Goal: Find specific page/section: Find specific page/section

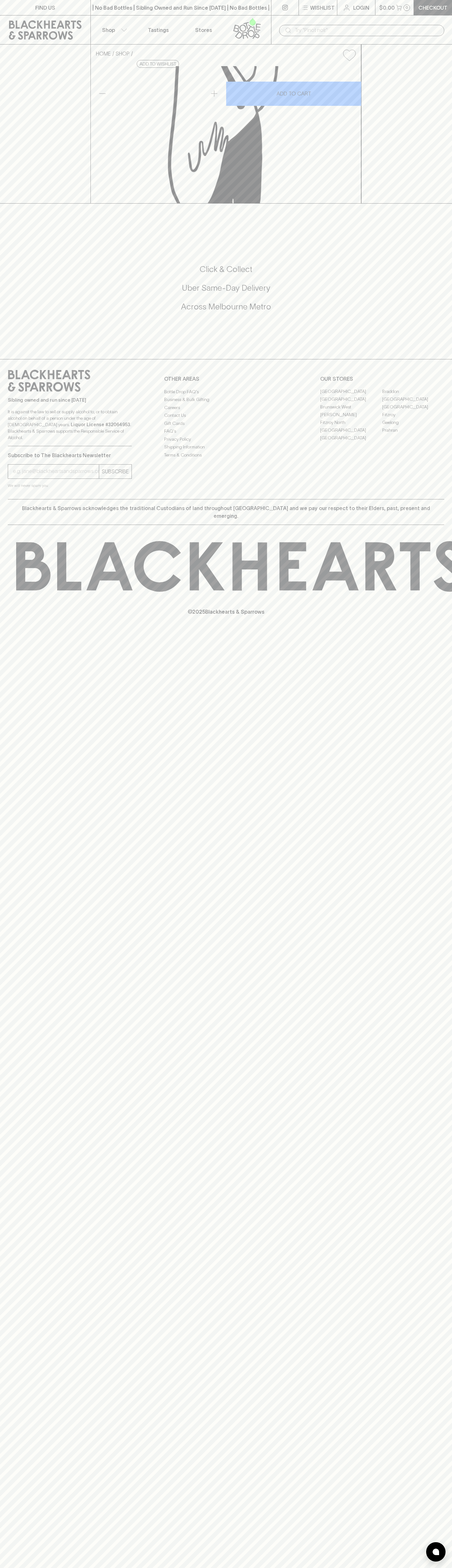
click at [442, 203] on div "HOME SHOP The Season of [PERSON_NAME] Pack $30.00 Add to wishlist No Further Di…" at bounding box center [226, 124] width 452 height 159
click at [369, 1567] on html "FIND US | No Bad Bottles | Sibling Owned and Run Since [DATE] | No Bad Bottles …" at bounding box center [226, 784] width 452 height 1568
click at [4, 499] on div "Sibling owned and run since [DATE] It is against the law to sell or supply alco…" at bounding box center [226, 429] width 452 height 140
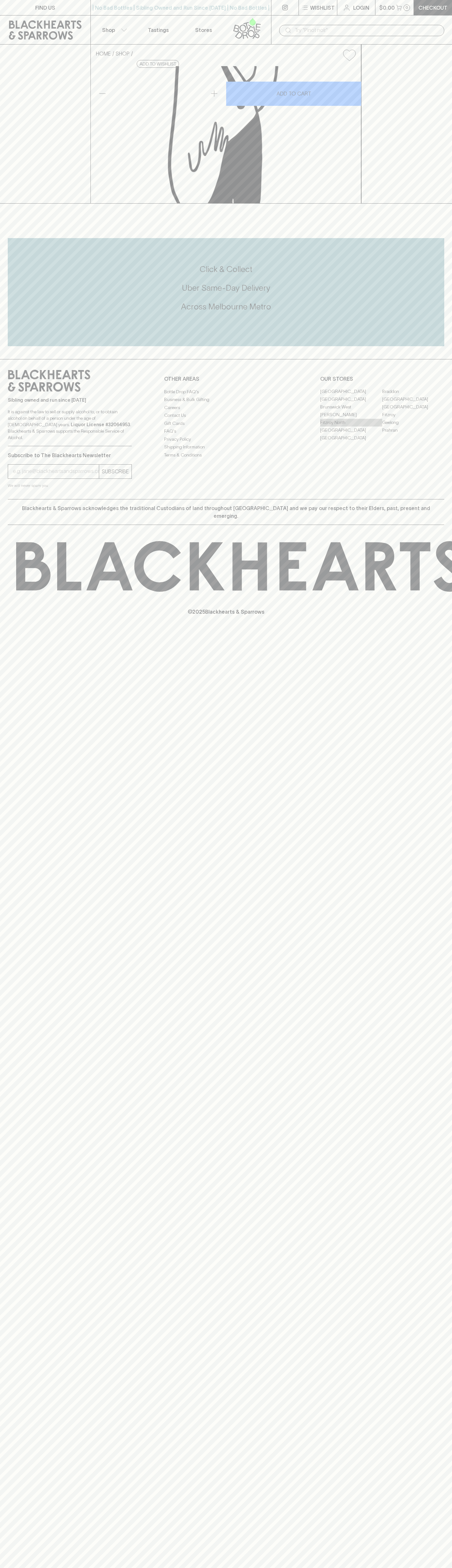
click at [351, 427] on link "Fitzroy North" at bounding box center [351, 422] width 62 height 8
